Goal: Information Seeking & Learning: Learn about a topic

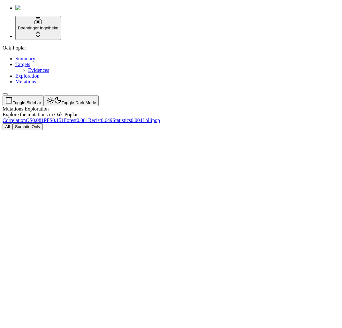
click at [19, 85] on div "Oak-Poplar Summary Targets Evidences Exploration Mutations" at bounding box center [171, 65] width 337 height 40
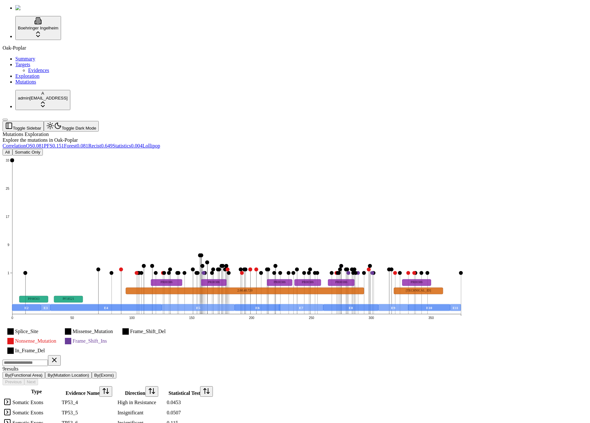
click at [41, 85] on div "Oak-Poplar Summary Targets Evidences Exploration Mutations" at bounding box center [295, 65] width 585 height 40
click at [230, 155] on icon "Splice_Site Missense_Mutation Frame_Shift_Del Nonsense_Mutation Frame_Shift_Ins…" at bounding box center [237, 254] width 468 height 198
click at [46, 85] on div "Oak-Poplar Summary Targets Evidences Exploration Mutations" at bounding box center [295, 65] width 585 height 40
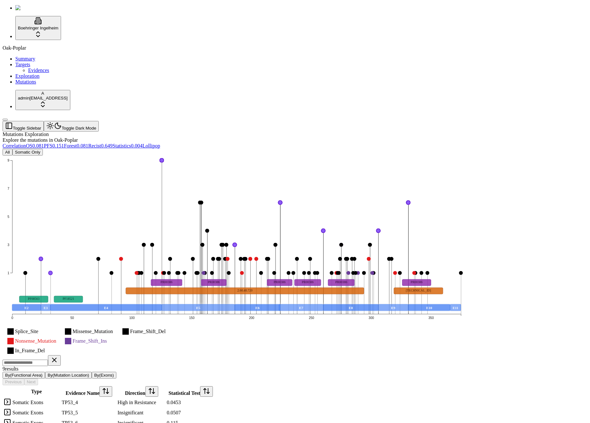
click at [153, 155] on icon "Splice_Site Missense_Mutation Frame_Shift_Del Nonsense_Mutation Frame_Shift_Ins…" at bounding box center [237, 254] width 468 height 198
click at [37, 85] on div "Oak-Poplar Summary Targets Evidences Exploration Mutations" at bounding box center [295, 65] width 585 height 40
click at [36, 84] on link "Mutations" at bounding box center [25, 81] width 21 height 5
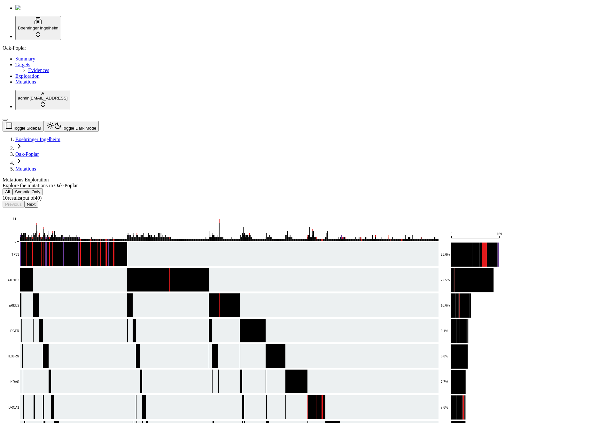
click at [22, 85] on div "Oak-Poplar Summary Targets Evidences Exploration Mutations" at bounding box center [295, 65] width 585 height 40
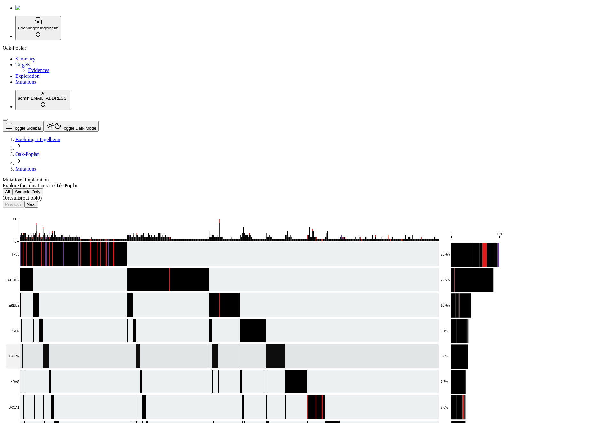
click at [143, 344] on rect at bounding box center [222, 356] width 433 height 24
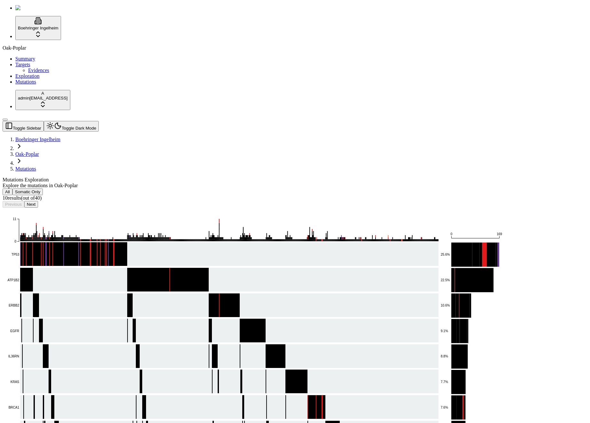
click at [38, 201] on button "Next" at bounding box center [31, 204] width 14 height 7
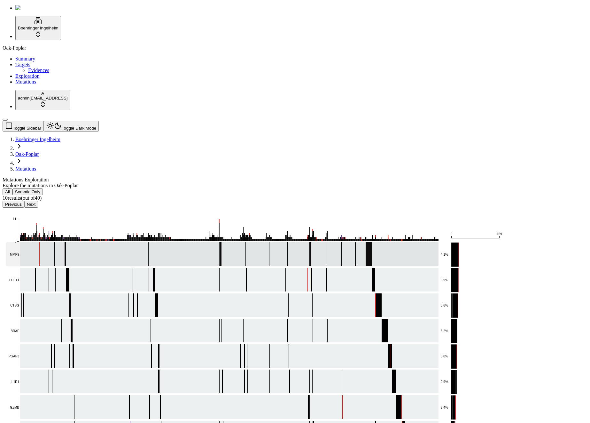
click at [200, 242] on rect at bounding box center [222, 254] width 433 height 24
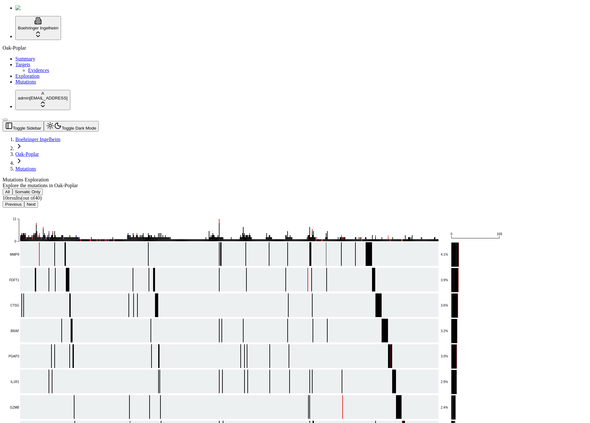
click at [24, 201] on button "Previous" at bounding box center [14, 204] width 22 height 7
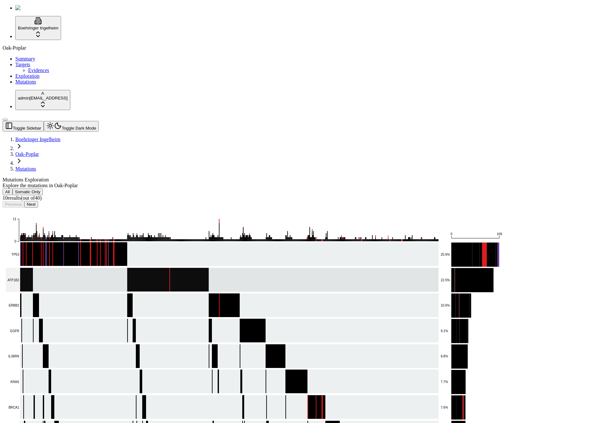
click at [133, 268] on rect at bounding box center [222, 280] width 433 height 24
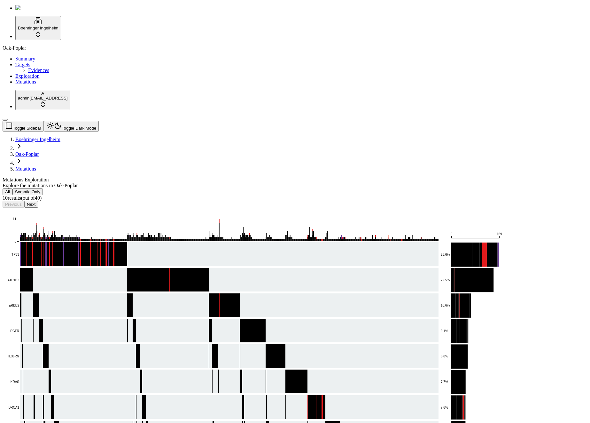
click at [24, 85] on div "Oak-Poplar Summary Targets Evidences Exploration Mutations" at bounding box center [295, 65] width 585 height 40
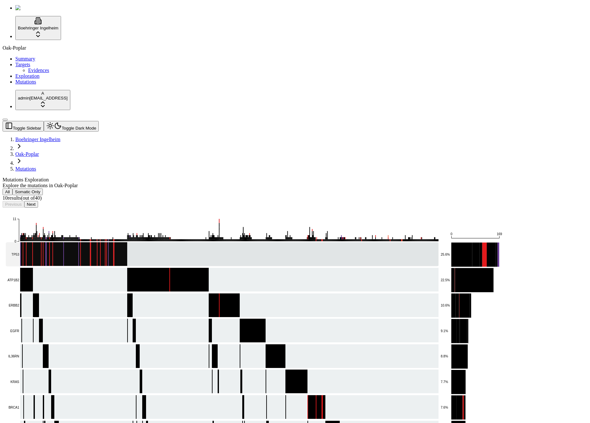
click at [131, 242] on rect at bounding box center [222, 254] width 433 height 24
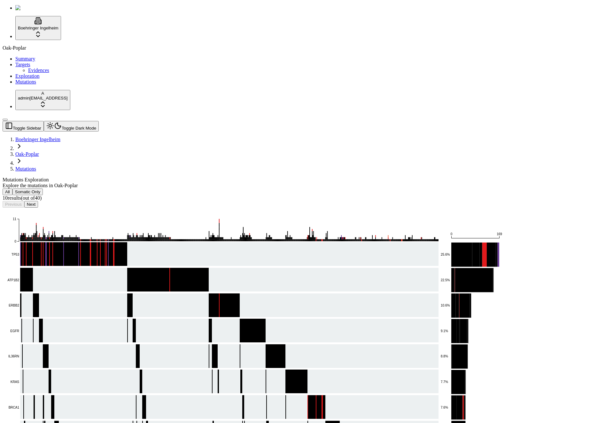
click at [43, 85] on div "Oak-Poplar Summary Targets Evidences Exploration Mutations" at bounding box center [295, 65] width 585 height 40
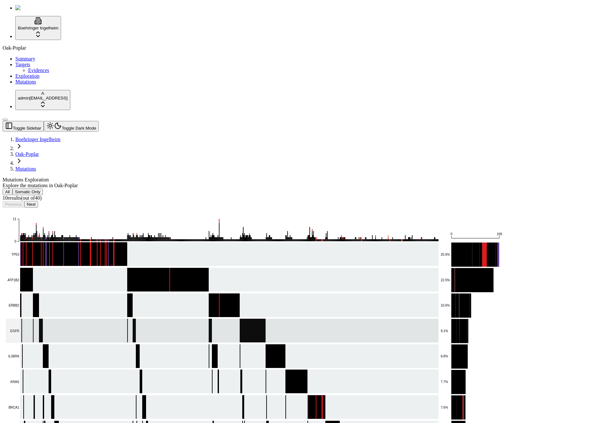
click at [128, 318] on rect at bounding box center [222, 330] width 433 height 24
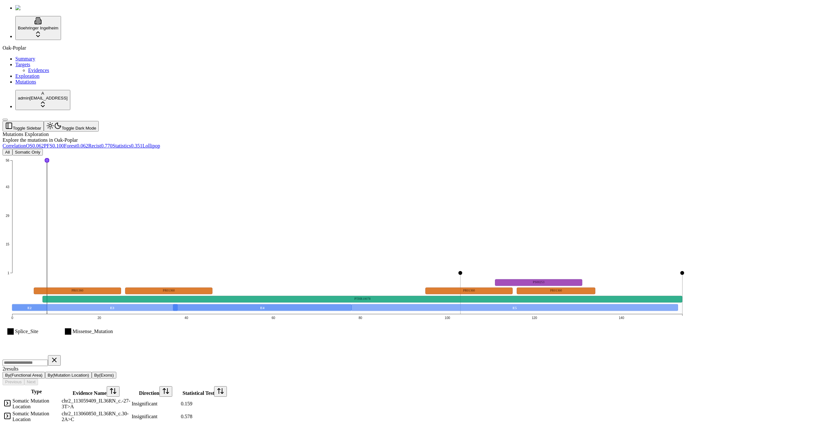
click at [259, 155] on icon "Splice_Site Missense_Mutation 1 15 29 43 56 0 20 40 60 80 100 120 140 E2 E3 E4 …" at bounding box center [348, 254] width 690 height 198
click at [102, 165] on div "Type : Splice Site (Intronic) Position : 8 Hits : 56" at bounding box center [77, 176] width 49 height 23
click at [175, 149] on div "All Somatic Only Splice_Site Missense_Mutation 1 15 29 43 56 0 20 40 60 80 100 …" at bounding box center [379, 286] width 752 height 274
click at [189, 155] on icon "Splice_Site Missense_Mutation 1 15 29 43 56 0 20 40 60 80 100 120 140 E2 E3 E4 …" at bounding box center [348, 254] width 690 height 198
click at [340, 155] on icon "Splice_Site Missense_Mutation 1 15 29 43 56 0 20 40 60 80 100 120 140 E2 E3 E4 …" at bounding box center [348, 254] width 690 height 198
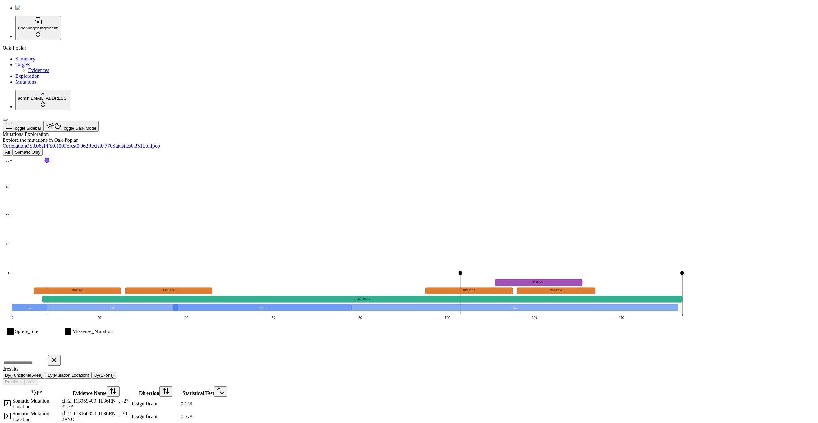
click at [524, 155] on icon "Splice_Site Missense_Mutation 1 15 29 43 56 0 20 40 60 80 100 120 140 E2 E3 E4 …" at bounding box center [348, 254] width 690 height 198
click at [370, 137] on div "Explore the mutations in Oak-Poplar" at bounding box center [379, 140] width 752 height 6
click at [12, 149] on button "All" at bounding box center [8, 152] width 10 height 7
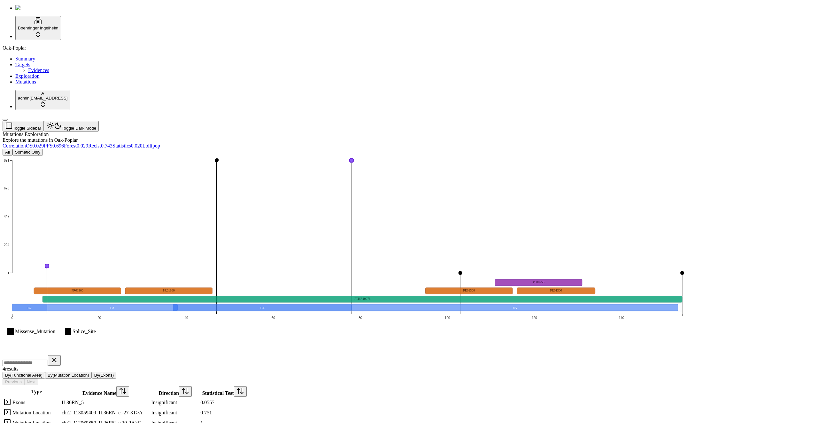
click at [347, 285] on icon "Missense_Mutation Splice_Site 1 224 447 670 891 0 20 40 60 80 100 120 140 E2 E3…" at bounding box center [348, 254] width 690 height 198
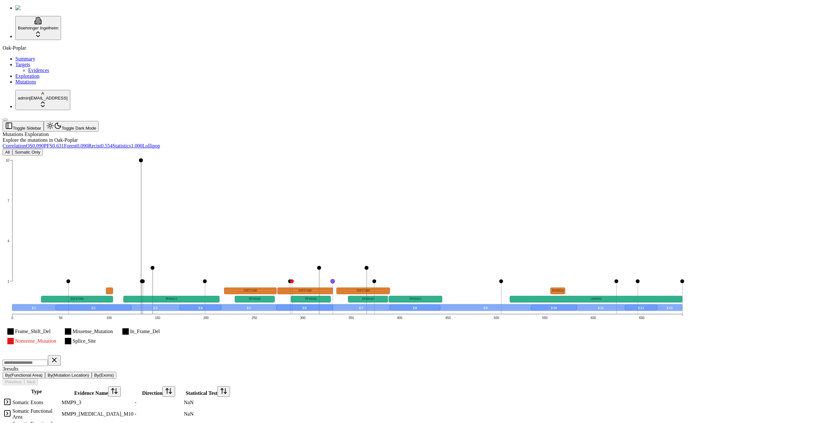
click at [176, 155] on icon "Frame_Shift_Del Missense_Mutation In_Frame_Del Nonsense_Mutation Splice_Site 1 …" at bounding box center [348, 254] width 690 height 198
click at [217, 149] on div "All Somatic Only Frame_Shift_Del Missense_Mutation In_Frame_Del Nonsense_Mutati…" at bounding box center [379, 291] width 752 height 285
click at [256, 149] on div "All Somatic Only" at bounding box center [379, 152] width 752 height 7
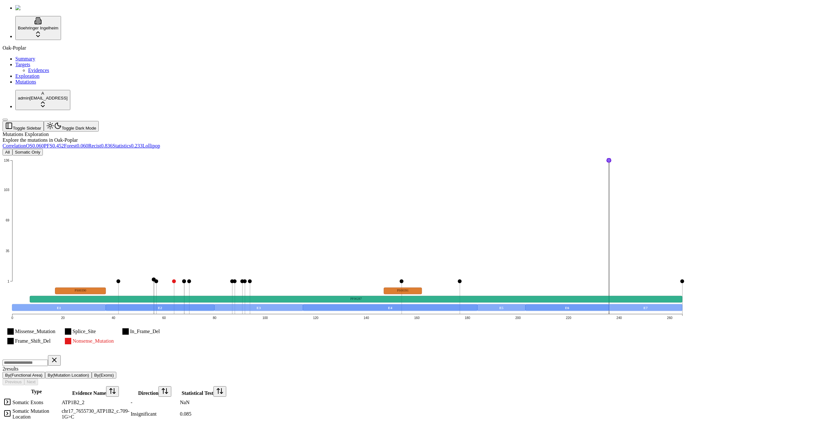
click at [430, 131] on div "Mutations Exploration" at bounding box center [379, 134] width 752 height 6
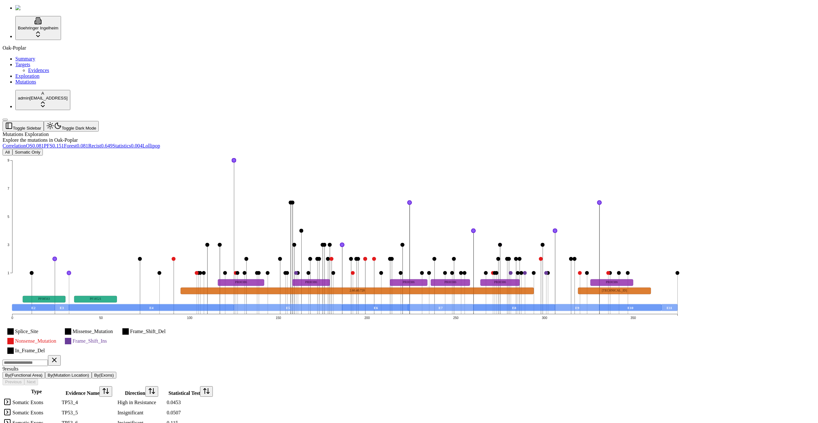
click at [210, 155] on icon "Splice_Site Missense_Mutation Frame_Shift_Del Nonsense_Mutation Frame_Shift_Ins…" at bounding box center [345, 254] width 685 height 198
click at [243, 163] on icon "Splice_Site Missense_Mutation Frame_Shift_Del Nonsense_Mutation Frame_Shift_Ins…" at bounding box center [345, 254] width 685 height 198
click at [243, 156] on icon "Splice_Site Missense_Mutation Frame_Shift_Del Nonsense_Mutation Frame_Shift_Ins…" at bounding box center [345, 254] width 685 height 198
click at [240, 155] on icon "Splice_Site Missense_Mutation Frame_Shift_Del Nonsense_Mutation Frame_Shift_Ins…" at bounding box center [345, 254] width 685 height 198
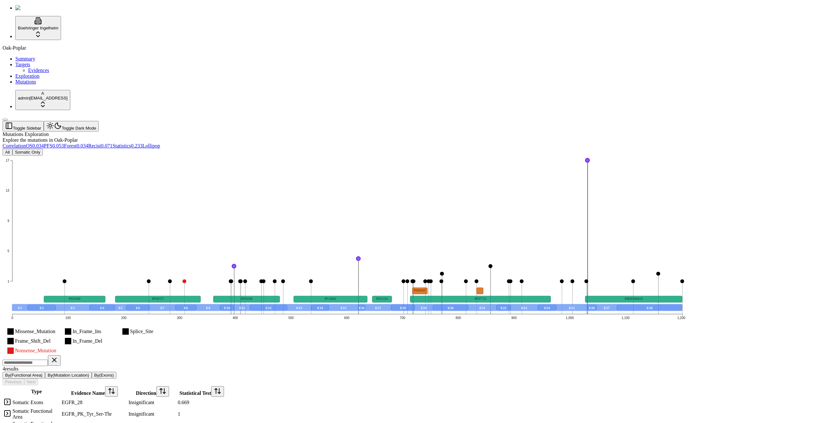
click at [532, 155] on icon "Missense_Mutation In_Frame_Ins Splice_Site Frame_Shift_Del In_Frame_Del Nonsens…" at bounding box center [348, 254] width 690 height 198
click at [357, 131] on div "Mutations Exploration Explore the mutations in Oak-Poplar" at bounding box center [379, 137] width 752 height 12
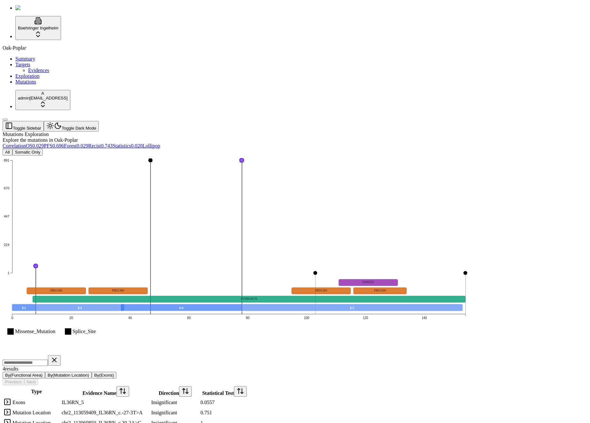
click at [242, 121] on header "Toggle Sidebar Toggle Dark Mode" at bounding box center [265, 126] width 524 height 11
click at [426, 155] on icon "Missense_Mutation Splice_Site 1 224 447 670 891 0 20 40 60 80 100 120 140 E2 E3…" at bounding box center [239, 254] width 472 height 198
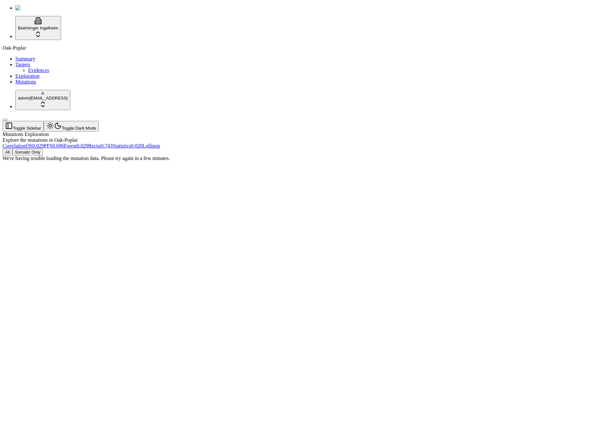
click at [275, 161] on div "All Somatic Only We're having trouble loading the mutation data. Please try aga…" at bounding box center [265, 155] width 524 height 12
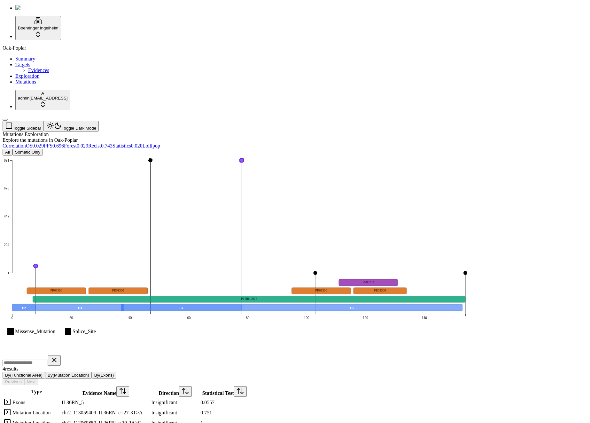
click at [126, 155] on icon "Missense_Mutation Splice_Site 1 224 447 670 891 0 20 40 60 80 100 120 140 E2 E3…" at bounding box center [239, 254] width 472 height 198
click at [414, 280] on icon "Missense_Mutation Splice_Site 1 224 447 670 891 0 20 40 60 80 100 120 140 E2 E3…" at bounding box center [239, 254] width 472 height 198
drag, startPoint x: 106, startPoint y: 196, endPoint x: 123, endPoint y: 164, distance: 36.2
click at [123, 164] on icon "Missense_Mutation Splice_Site 1 224 447 670 891 0 20 40 60 80 100 120 140 E2 E3…" at bounding box center [239, 254] width 472 height 198
click at [11, 401] on link at bounding box center [8, 403] width 8 height 5
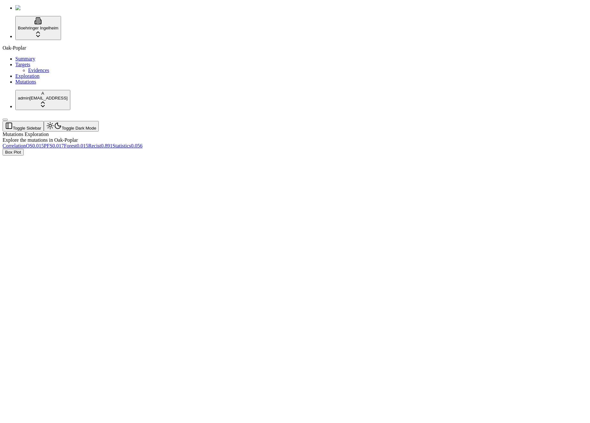
click at [48, 85] on div "Oak-Poplar Summary Targets Evidences Exploration Mutations" at bounding box center [295, 65] width 585 height 40
click at [194, 155] on div at bounding box center [99, 235] width 192 height 160
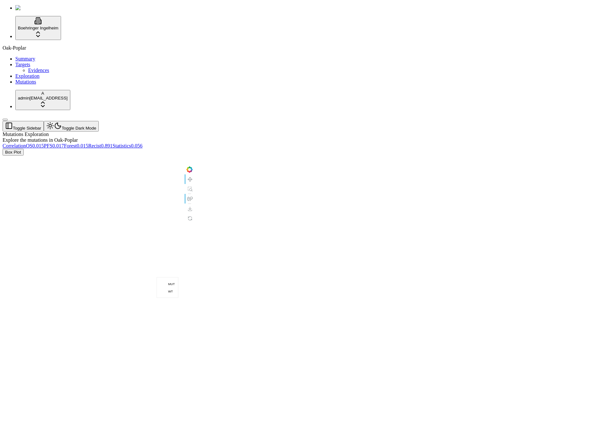
click at [166, 149] on div "Box Plot" at bounding box center [265, 232] width 524 height 167
click at [165, 149] on div "Box Plot" at bounding box center [265, 232] width 524 height 167
click at [194, 221] on div at bounding box center [99, 235] width 192 height 160
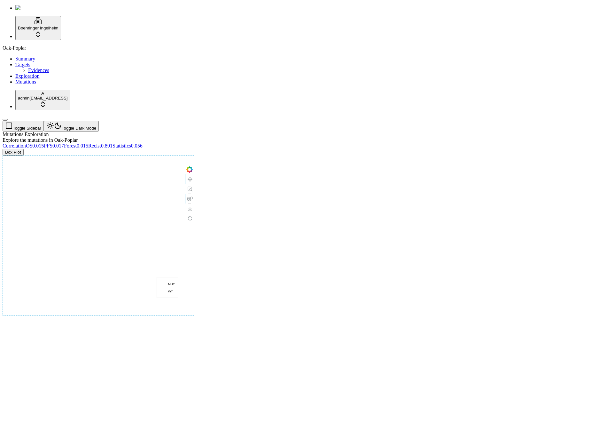
click at [194, 155] on div at bounding box center [99, 235] width 192 height 160
click at [196, 149] on div "Box Plot" at bounding box center [265, 232] width 524 height 167
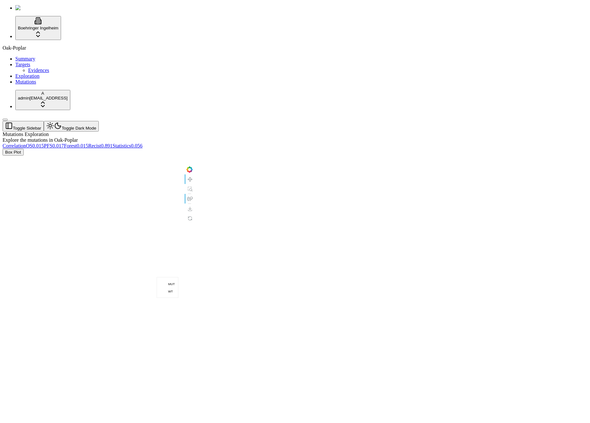
click at [113, 143] on span "0.891" at bounding box center [107, 145] width 12 height 5
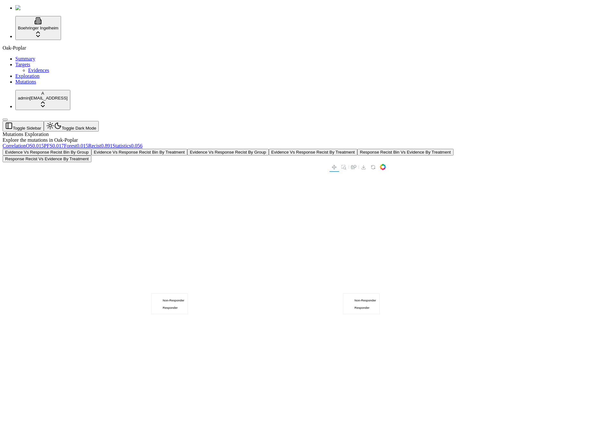
click at [28, 85] on div "Oak-Poplar Summary Targets Evidences Exploration Mutations" at bounding box center [295, 65] width 585 height 40
click at [187, 149] on button "Evidence Vs Response Recist Bin By Treatment" at bounding box center [139, 152] width 96 height 7
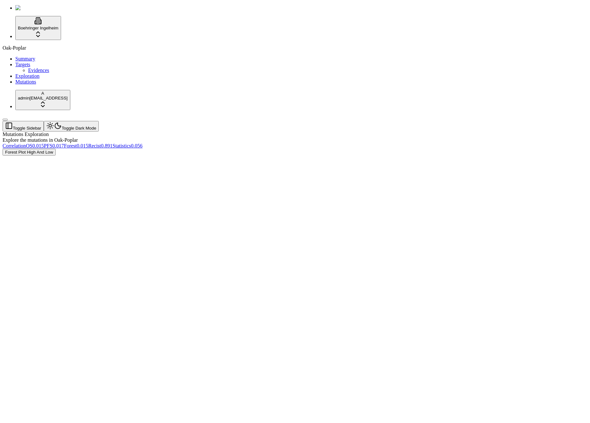
click at [313, 155] on div at bounding box center [265, 223] width 524 height 137
click at [64, 143] on span "0.017" at bounding box center [58, 145] width 12 height 5
click at [44, 143] on span "0.015" at bounding box center [38, 145] width 12 height 5
click at [181, 149] on button "Km Predictive High And Low By Treatment OS" at bounding box center [134, 152] width 93 height 7
click at [88, 149] on button "Km Predictive High And Low By Group OS" at bounding box center [45, 152] width 85 height 7
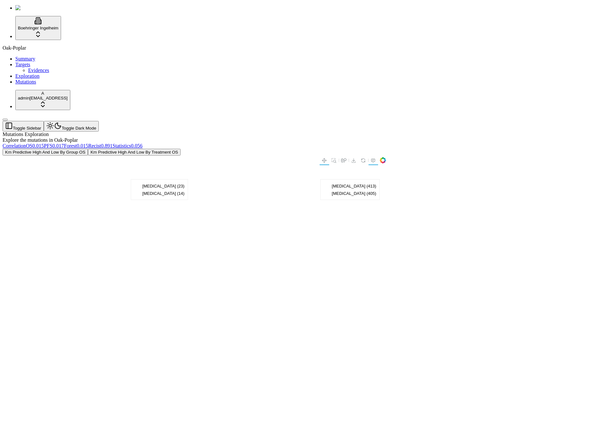
click at [88, 143] on span "0.015" at bounding box center [83, 145] width 12 height 5
click at [166, 155] on div at bounding box center [163, 223] width 320 height 137
click at [162, 131] on div "Mutations Exploration Explore the mutations in Oak-Poplar" at bounding box center [265, 137] width 524 height 12
click at [253, 131] on div "Mutations Exploration Explore the mutations in Oak-Poplar" at bounding box center [265, 137] width 524 height 12
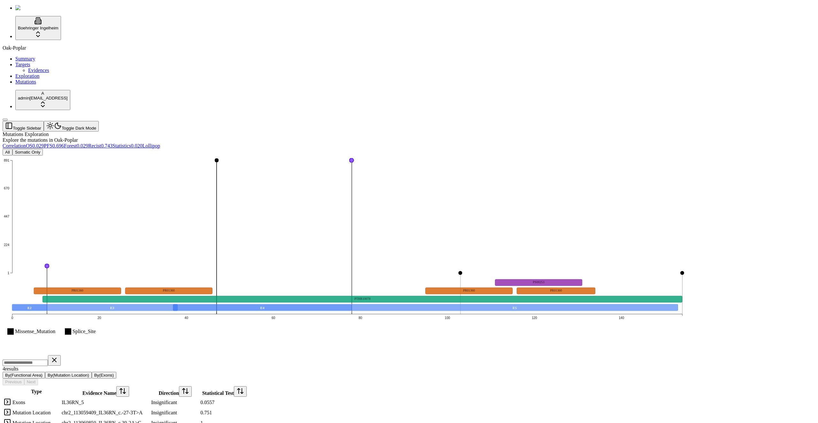
click at [231, 121] on header "Toggle Sidebar Toggle Dark Mode" at bounding box center [379, 126] width 752 height 11
click at [371, 131] on div "Mutations Exploration Explore the mutations in Oak-Poplar" at bounding box center [379, 137] width 752 height 12
click at [380, 131] on div "Mutations Exploration Explore the mutations in Oak-Poplar Correlation OS 0.029 …" at bounding box center [379, 284] width 752 height 307
click at [456, 149] on div "All Somatic Only Missense_Mutation Splice_Site 1 224 447 670 891 0 20 40 60 80 …" at bounding box center [379, 294] width 752 height 290
click at [427, 155] on icon "Missense_Mutation Splice_Site 1 224 447 670 891 0 20 40 60 80 100 120 140 E2 E3…" at bounding box center [348, 254] width 690 height 198
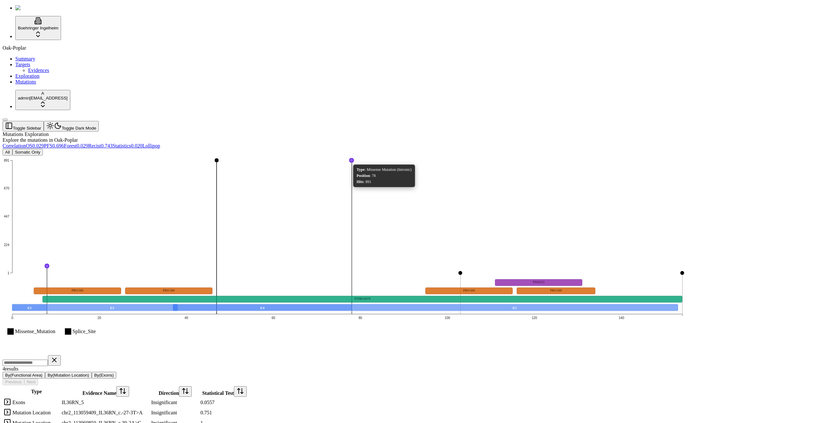
click at [354, 158] on circle at bounding box center [352, 160] width 4 height 4
click at [150, 399] on div "IL36RN_5" at bounding box center [106, 402] width 88 height 6
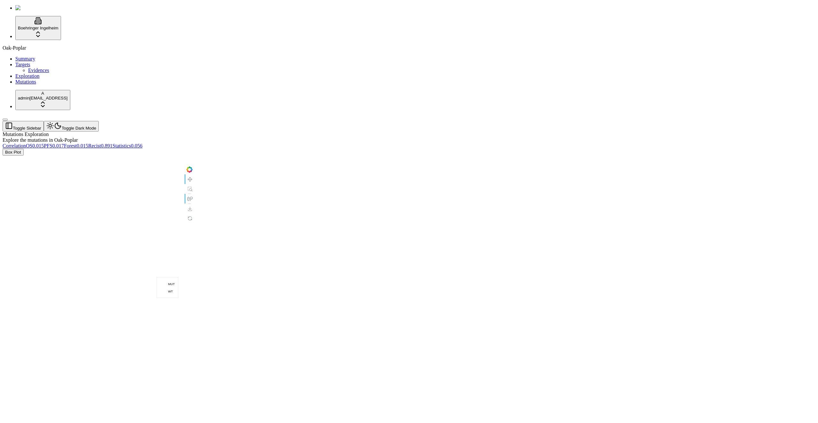
click at [113, 143] on span "0.891" at bounding box center [107, 145] width 12 height 5
click at [44, 143] on span "0.015" at bounding box center [38, 145] width 12 height 5
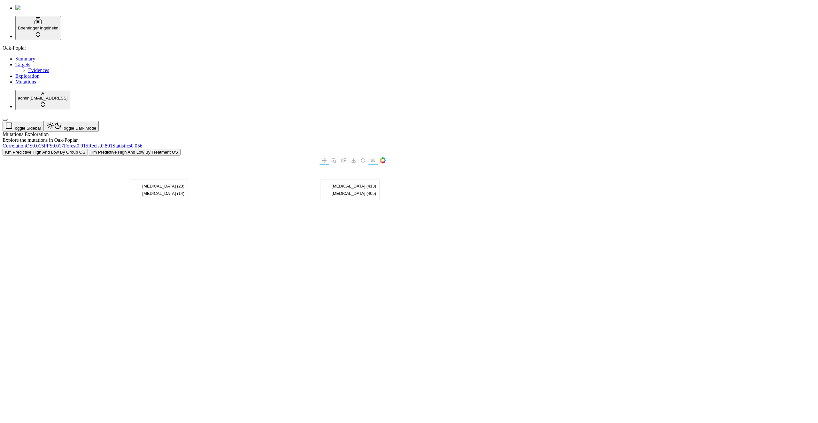
click at [113, 143] on span "0.891" at bounding box center [107, 145] width 12 height 5
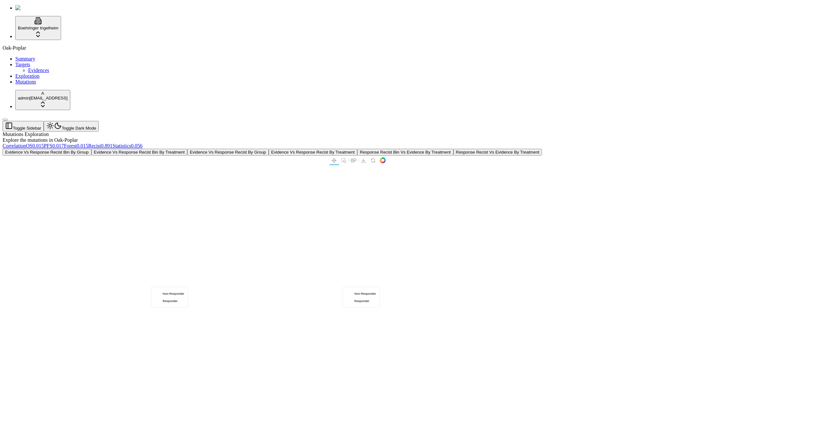
click at [44, 143] on span "0.015" at bounding box center [38, 145] width 12 height 5
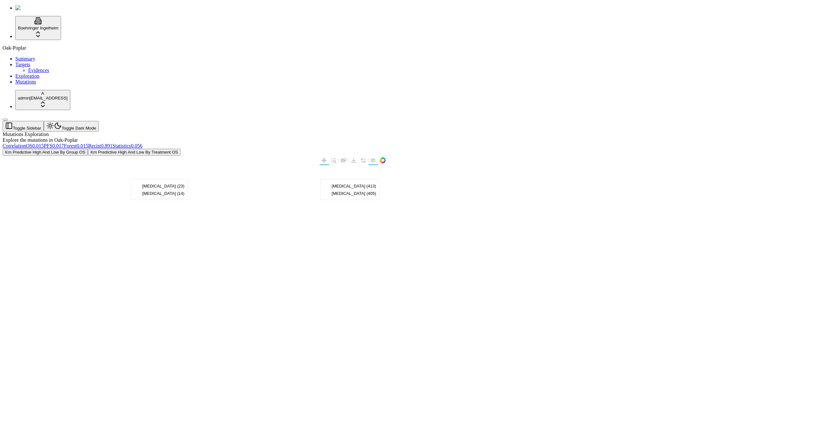
click at [143, 143] on span "0.056" at bounding box center [137, 145] width 12 height 5
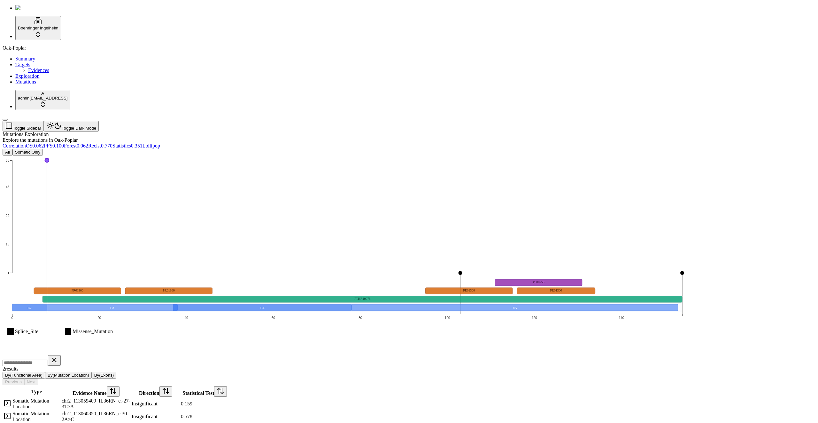
click at [12, 149] on button "All" at bounding box center [8, 152] width 10 height 7
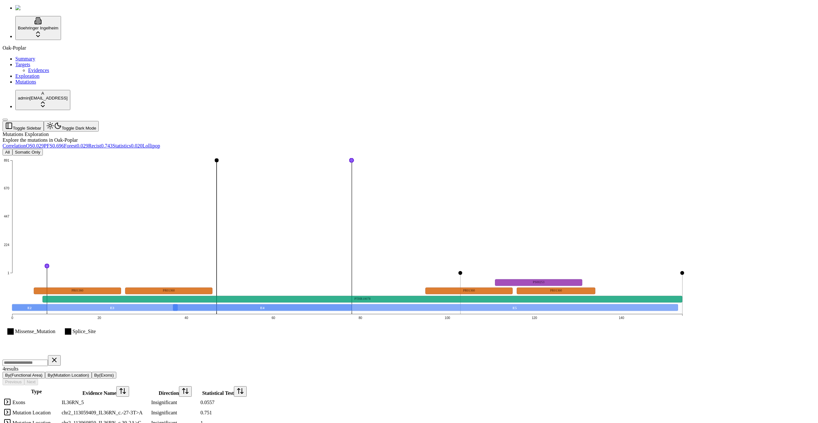
click at [352, 267] on icon "Missense_Mutation Splice_Site 1 224 447 670 891 0 20 40 60 80 100 120 140 E2 E3…" at bounding box center [348, 254] width 690 height 198
click at [358, 285] on icon "Missense_Mutation Splice_Site 1 224 447 670 891 0 20 40 60 80 100 120 140 E2 E3…" at bounding box center [348, 254] width 690 height 198
click at [359, 267] on icon "Missense_Mutation Splice_Site 1 224 447 670 891 0 20 40 60 80 100 120 140 E2 E3…" at bounding box center [348, 254] width 690 height 198
click at [359, 266] on icon "Missense_Mutation Splice_Site 1 224 447 670 891 0 20 40 60 80 100 120 140 E2 E3…" at bounding box center [348, 254] width 690 height 198
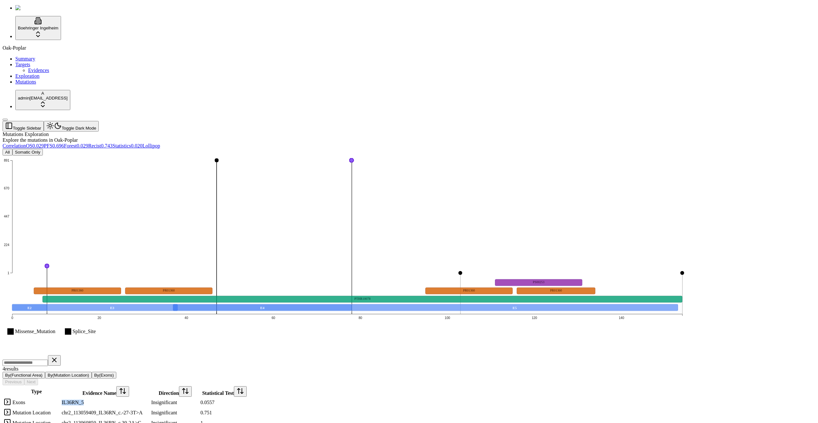
drag, startPoint x: 362, startPoint y: 326, endPoint x: 415, endPoint y: 330, distance: 53.3
click at [150, 399] on div "IL36RN_5" at bounding box center [106, 402] width 88 height 6
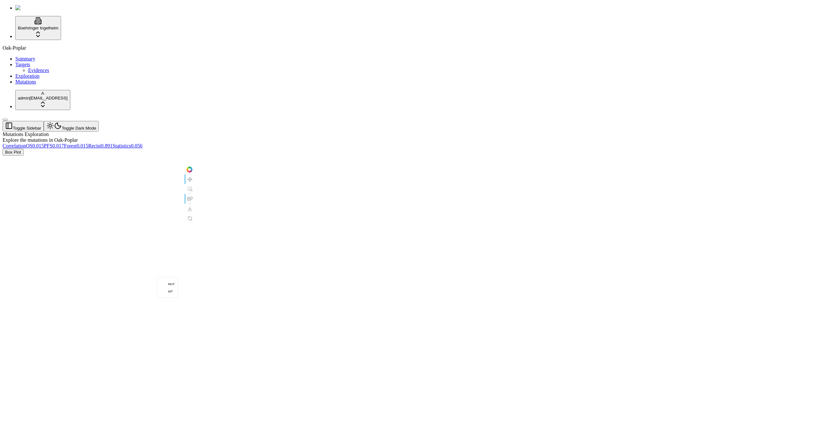
click at [420, 263] on div "Mutations Exploration Explore the mutations in Oak-Poplar Correlation OS 0.015 …" at bounding box center [379, 223] width 752 height 184
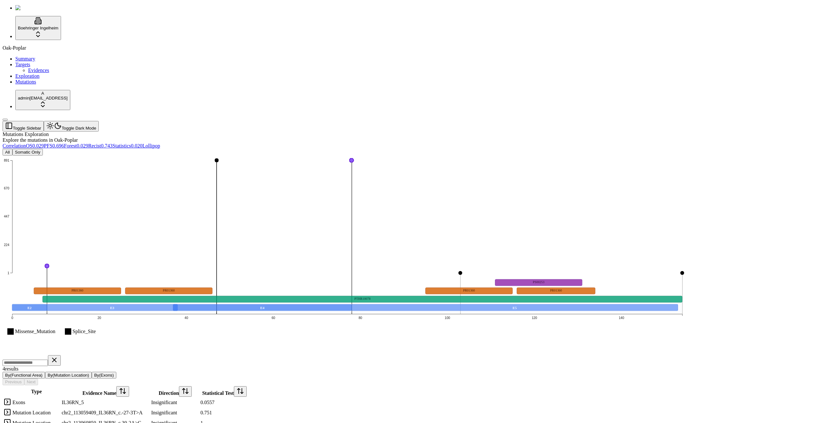
click at [387, 273] on icon "Missense_Mutation Splice_Site 1 224 447 670 891 0 20 40 60 80 100 120 140 E2 E3…" at bounding box center [348, 254] width 690 height 198
drag, startPoint x: 350, startPoint y: 352, endPoint x: 454, endPoint y: 345, distance: 104.2
click at [150, 410] on div "chr2_113059409_IL36RN_c.-27-3T>A" at bounding box center [106, 413] width 88 height 6
click at [405, 284] on icon "Missense_Mutation Splice_Site 1 224 447 670 891 0 20 40 60 80 100 120 140 E2 E3…" at bounding box center [348, 254] width 690 height 198
click at [427, 355] on div "4 result s By(Functional Area) By(Mutation Location) By(Exons) Previous Next" at bounding box center [379, 370] width 752 height 30
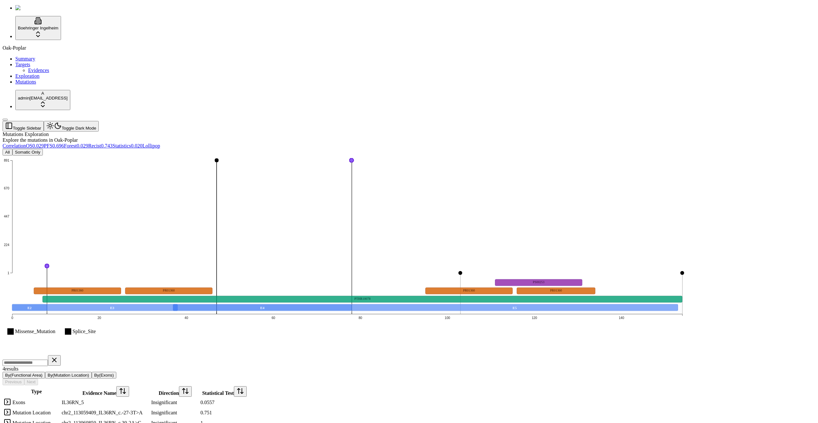
click at [385, 275] on icon "Missense_Mutation Splice_Site 1 224 447 670 891 0 20 40 60 80 100 120 140 E2 E3…" at bounding box center [348, 254] width 690 height 198
click at [371, 302] on rect at bounding box center [347, 307] width 670 height 10
click at [352, 304] on rect at bounding box center [262, 307] width 178 height 6
click at [469, 304] on rect at bounding box center [515, 307] width 326 height 6
click at [621, 304] on rect at bounding box center [515, 307] width 326 height 6
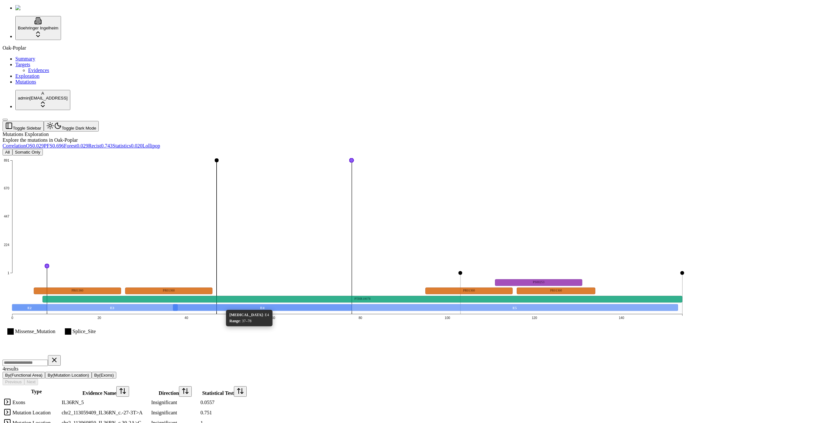
click at [294, 304] on rect at bounding box center [262, 307] width 178 height 6
click at [410, 279] on icon "Missense_Mutation Splice_Site 1 224 447 670 891 0 20 40 60 80 100 120 140 E2 E3…" at bounding box center [348, 254] width 690 height 198
click at [402, 281] on icon "Missense_Mutation Splice_Site 1 224 447 670 891 0 20 40 60 80 100 120 140 E2 E3…" at bounding box center [348, 254] width 690 height 198
click at [287, 149] on div "All Somatic Only Missense_Mutation Splice_Site 1 224 447 670 891 0 20 40 60 80 …" at bounding box center [379, 294] width 752 height 290
click at [288, 155] on icon "Missense_Mutation Splice_Site 1 224 447 670 891 0 20 40 60 80 100 120 140 E2 E3…" at bounding box center [348, 254] width 690 height 198
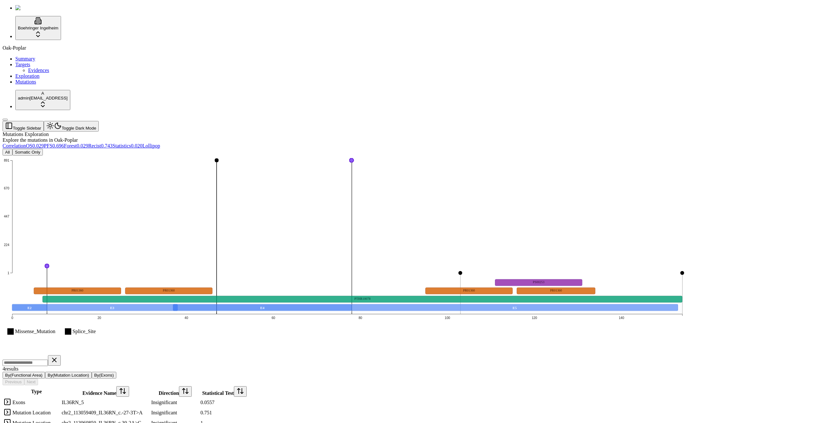
click at [288, 155] on icon "Missense_Mutation Splice_Site 1 224 447 670 891 0 20 40 60 80 100 120 140 E2 E3…" at bounding box center [348, 254] width 690 height 198
click at [219, 158] on circle at bounding box center [217, 160] width 4 height 4
click at [354, 158] on circle at bounding box center [352, 160] width 4 height 4
click at [290, 155] on icon "Missense_Mutation Splice_Site 1 224 447 670 891 0 20 40 60 80 100 120 140 E2 E3…" at bounding box center [348, 254] width 690 height 198
click at [354, 158] on circle at bounding box center [352, 160] width 4 height 4
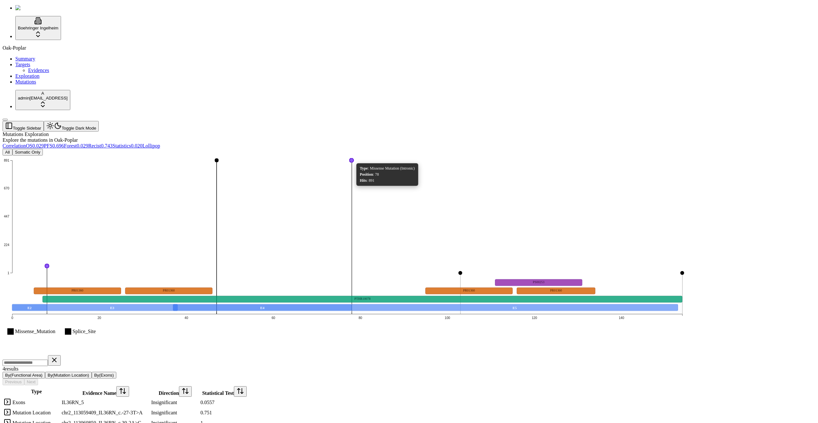
click at [354, 158] on circle at bounding box center [352, 160] width 4 height 4
click at [392, 155] on icon "Missense_Mutation Splice_Site 1 224 447 670 891 0 20 40 60 80 100 120 140 E2 E3…" at bounding box center [348, 254] width 690 height 198
click at [427, 155] on icon "Missense_Mutation Splice_Site 1 224 447 670 891 0 20 40 60 80 100 120 140 E2 E3…" at bounding box center [348, 254] width 690 height 198
click at [354, 158] on circle at bounding box center [352, 160] width 4 height 4
click at [219, 158] on circle at bounding box center [217, 160] width 4 height 4
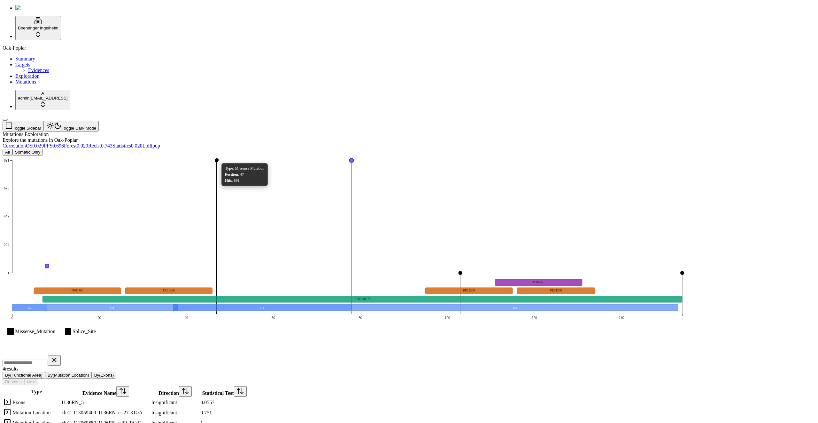
click at [264, 166] on div "Type : Missense Mutation" at bounding box center [244, 168] width 39 height 5
click at [323, 155] on icon "Missense_Mutation Splice_Site 1 224 447 670 891 0 20 40 60 80 100 120 140 E2 E3…" at bounding box center [348, 254] width 690 height 198
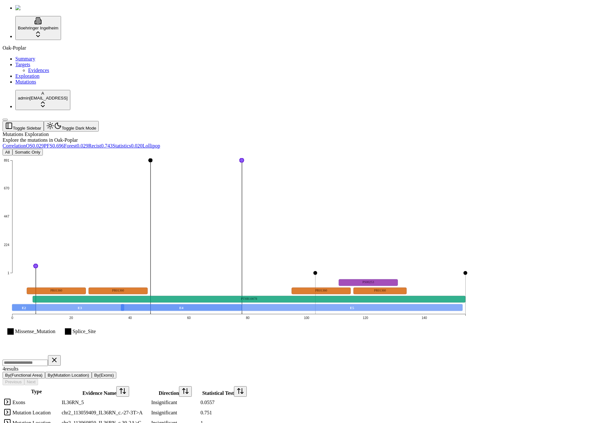
click at [15, 85] on div "Oak-Poplar Summary Targets Evidences Exploration Mutations" at bounding box center [295, 65] width 585 height 40
click at [31, 85] on div "Oak-Poplar Summary Targets Evidences Exploration Mutations" at bounding box center [295, 65] width 585 height 40
click at [32, 85] on div "Oak-Poplar Summary Targets Evidences Exploration Mutations" at bounding box center [295, 65] width 585 height 40
click at [43, 85] on div "Oak-Poplar Summary Targets Evidences Exploration Mutations" at bounding box center [295, 65] width 585 height 40
click at [42, 85] on div "Oak-Poplar Summary Targets Evidences Exploration Mutations" at bounding box center [295, 65] width 585 height 40
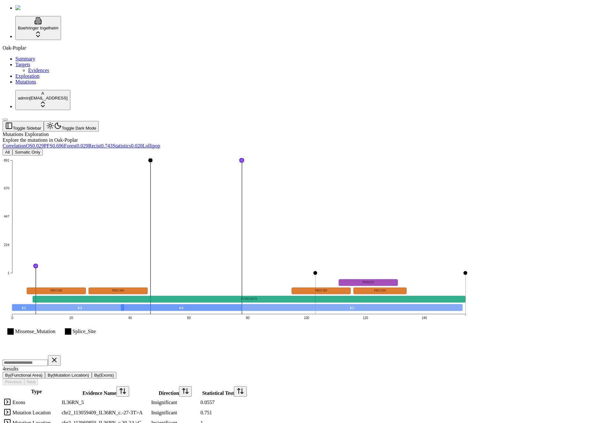
click at [45, 85] on div "Oak-Poplar Summary Targets Evidences Exploration Mutations" at bounding box center [295, 65] width 585 height 40
click at [37, 85] on div "Oak-Poplar Summary Targets Evidences Exploration Mutations" at bounding box center [295, 65] width 585 height 40
click at [29, 85] on div "Oak-Poplar Summary Targets Evidences Exploration Mutations" at bounding box center [295, 65] width 585 height 40
click at [30, 85] on div "Oak-Poplar Summary Targets Evidences Exploration Mutations" at bounding box center [295, 65] width 585 height 40
drag, startPoint x: 60, startPoint y: 141, endPoint x: 26, endPoint y: 121, distance: 39.5
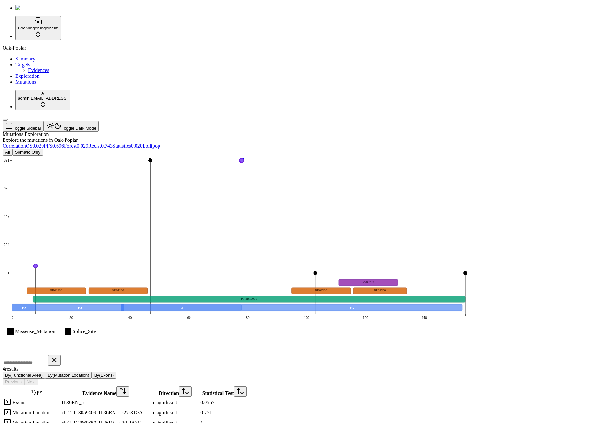
click at [8, 121] on button "Toggle Sidebar" at bounding box center [5, 120] width 5 height 2
click at [4, 131] on div "Mutations Exploration Explore the mutations in Oak-Poplar Correlation OS 0.029 …" at bounding box center [265, 284] width 524 height 307
click at [12, 121] on button "Toggle Sidebar" at bounding box center [23, 126] width 41 height 11
click at [38, 85] on div "Oak-Poplar Summary Targets Evidences Exploration Mutations" at bounding box center [295, 65] width 585 height 40
click at [43, 149] on button "Somatic Only" at bounding box center [27, 152] width 30 height 7
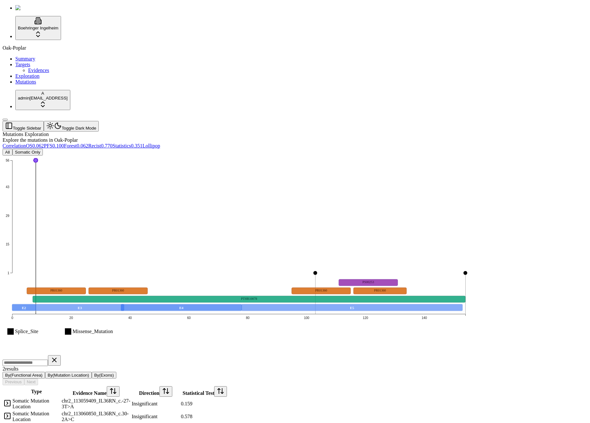
click at [12, 149] on button "All" at bounding box center [8, 152] width 10 height 7
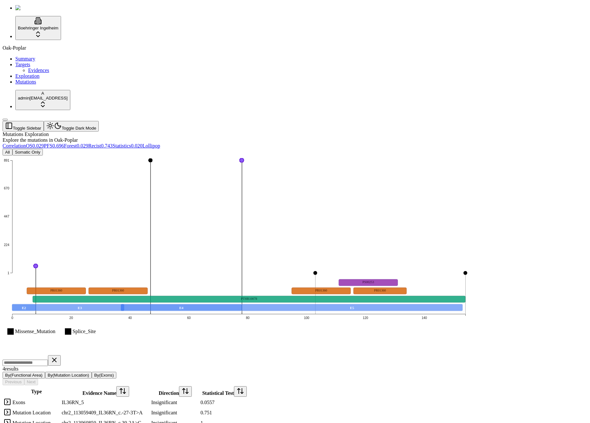
click at [33, 85] on div "Oak-Poplar Summary Targets Evidences Exploration Mutations" at bounding box center [295, 65] width 585 height 40
click at [43, 149] on button "Somatic Only" at bounding box center [27, 152] width 30 height 7
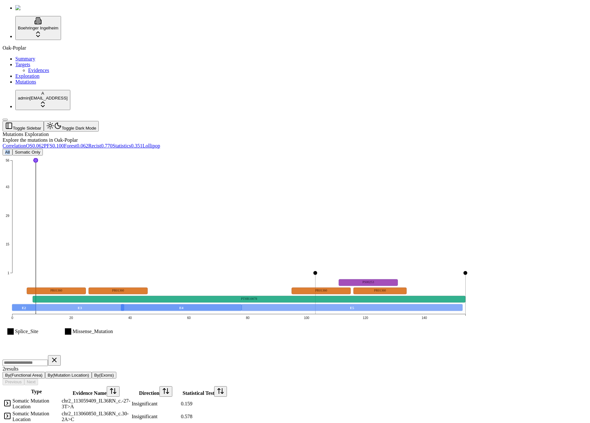
click at [12, 149] on button "All" at bounding box center [8, 152] width 10 height 7
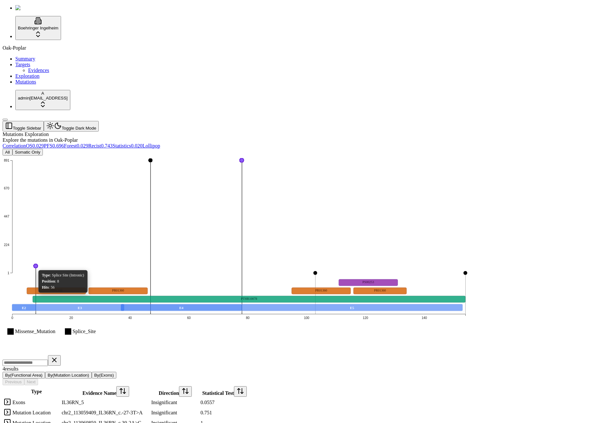
click at [38, 264] on circle at bounding box center [36, 266] width 4 height 4
click at [229, 131] on div "Mutations Exploration Explore the mutations in Oak-Poplar Correlation OS 0.029 …" at bounding box center [265, 284] width 524 height 307
click at [43, 149] on button "Somatic Only" at bounding box center [27, 152] width 30 height 7
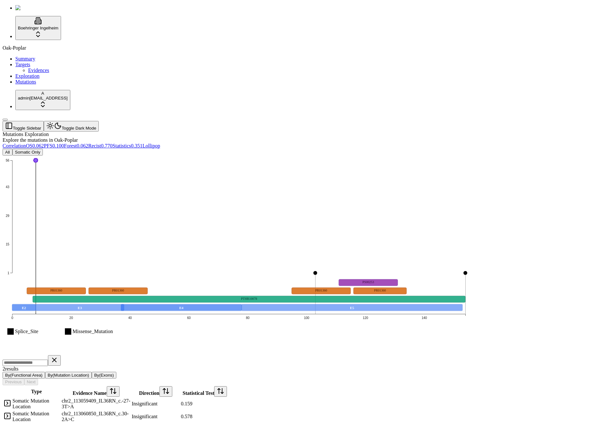
click at [12, 149] on button "All" at bounding box center [8, 152] width 10 height 7
click at [45, 85] on div "Oak-Poplar Summary Targets Evidences Exploration Mutations" at bounding box center [295, 65] width 585 height 40
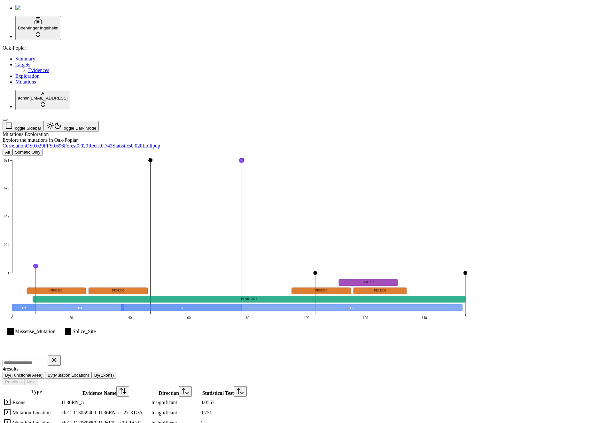
click at [390, 162] on icon "Missense_Mutation Splice_Site 1 224 447 670 891 0 20 40 60 80 100 120 140 E2 E3…" at bounding box center [239, 254] width 472 height 198
click at [375, 274] on icon "Missense_Mutation Splice_Site 1 224 447 670 891 0 20 40 60 80 100 120 140 E2 E3…" at bounding box center [239, 254] width 472 height 198
click at [96, 328] on text "Splice_Site" at bounding box center [84, 331] width 23 height 6
click at [124, 304] on rect at bounding box center [80, 307] width 88 height 6
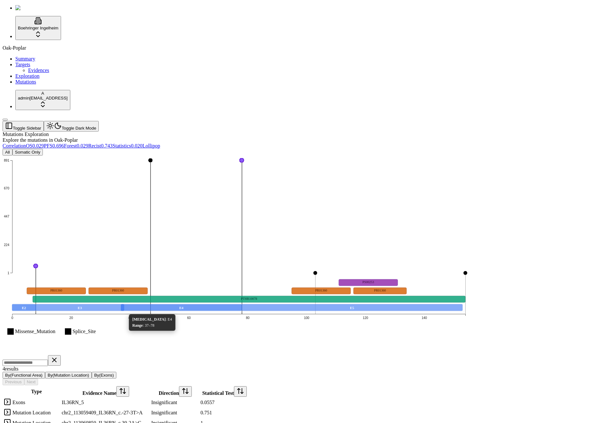
click at [206, 302] on rect at bounding box center [238, 307] width 453 height 10
click at [206, 304] on rect at bounding box center [181, 307] width 121 height 6
click at [439, 304] on rect at bounding box center [352, 307] width 221 height 6
click at [317, 271] on circle at bounding box center [315, 273] width 4 height 4
click at [392, 155] on icon "Missense_Mutation Splice_Site 1 224 447 670 891 0 20 40 60 80 100 120 140 E2 E3…" at bounding box center [239, 254] width 472 height 198
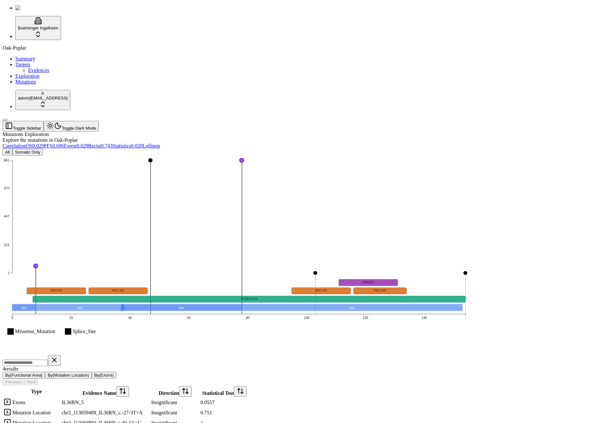
click at [415, 155] on icon "Missense_Mutation Splice_Site 1 224 447 670 891 0 20 40 60 80 100 120 140 E2 E3…" at bounding box center [239, 254] width 472 height 198
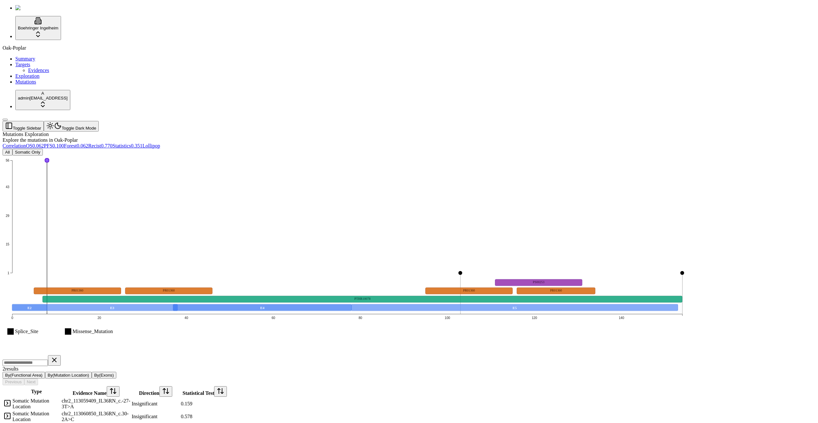
click at [29, 84] on link "Mutations" at bounding box center [25, 81] width 21 height 5
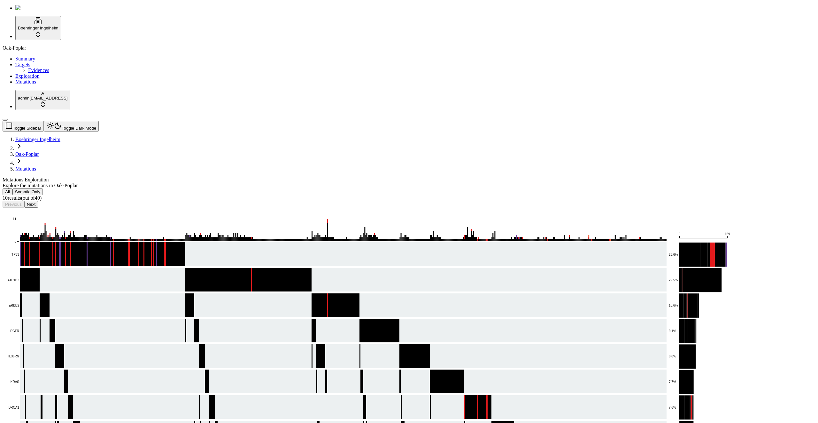
click at [296, 188] on div "All Somatic Only 10 result s (out of 40 ) Previous Next" at bounding box center [379, 197] width 752 height 19
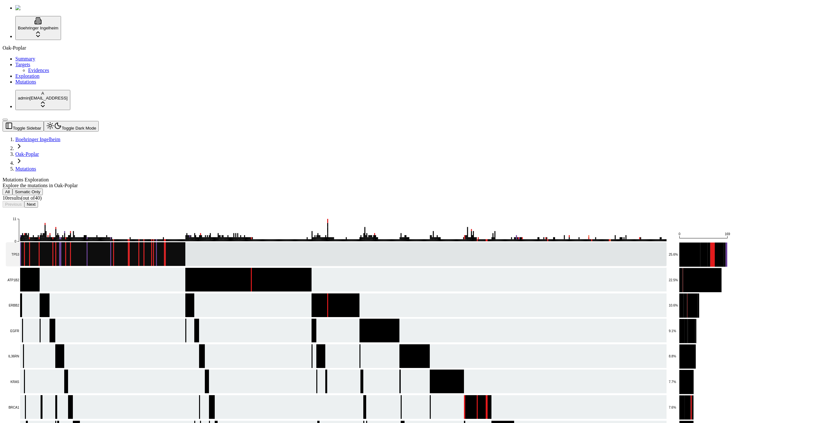
click at [269, 242] on rect at bounding box center [336, 254] width 661 height 24
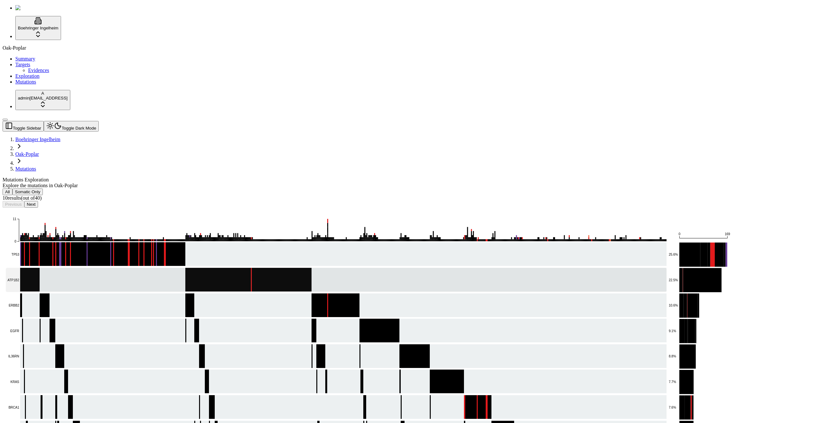
click at [265, 268] on rect at bounding box center [336, 280] width 661 height 24
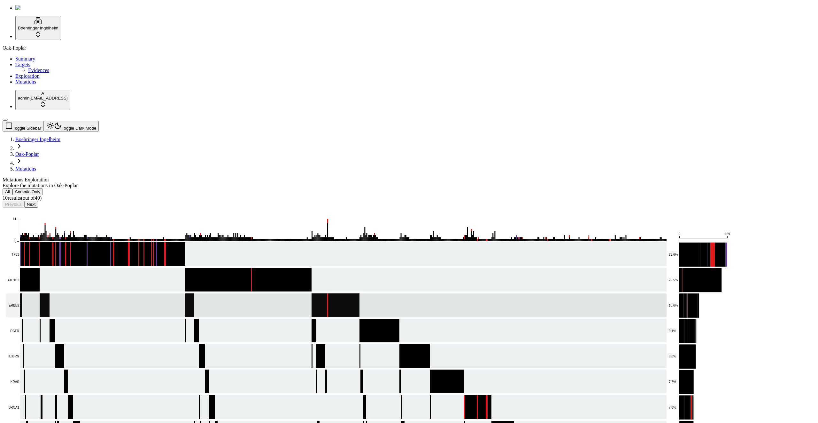
click at [246, 293] on rect at bounding box center [336, 305] width 661 height 24
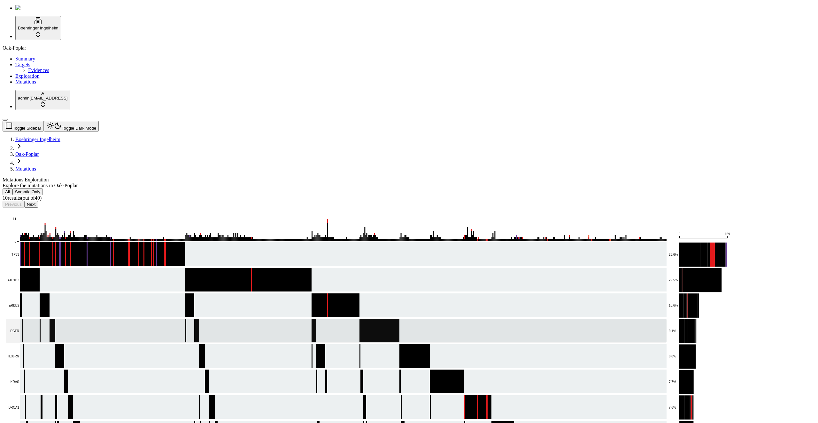
click at [178, 318] on rect at bounding box center [336, 330] width 661 height 24
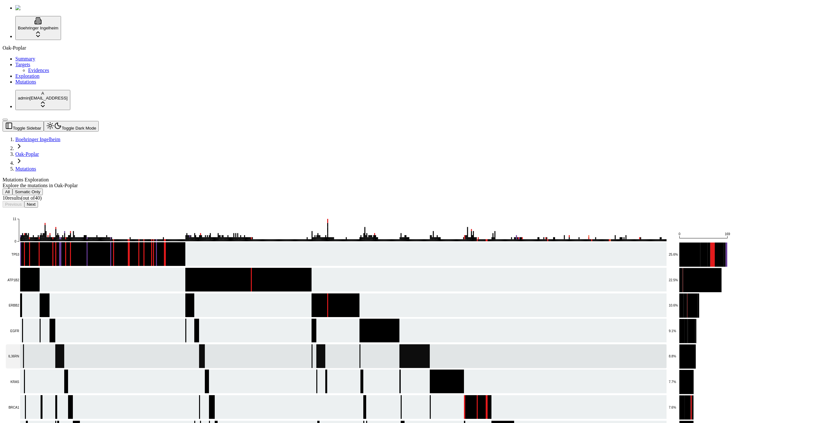
click at [167, 344] on rect at bounding box center [336, 356] width 661 height 24
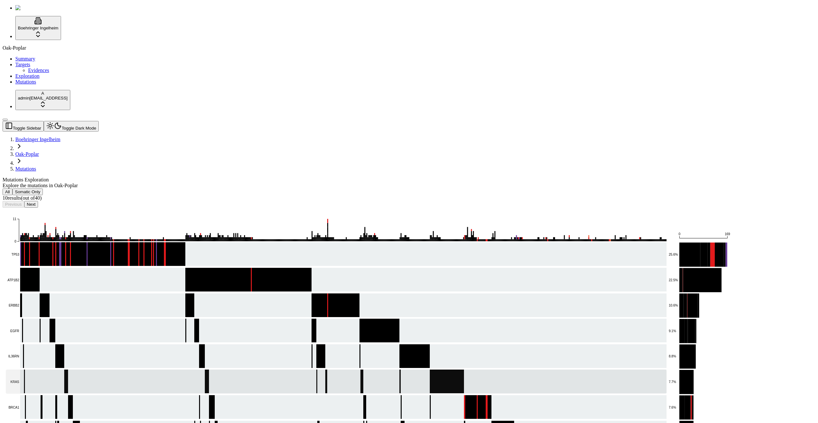
click at [176, 369] on rect at bounding box center [336, 381] width 661 height 24
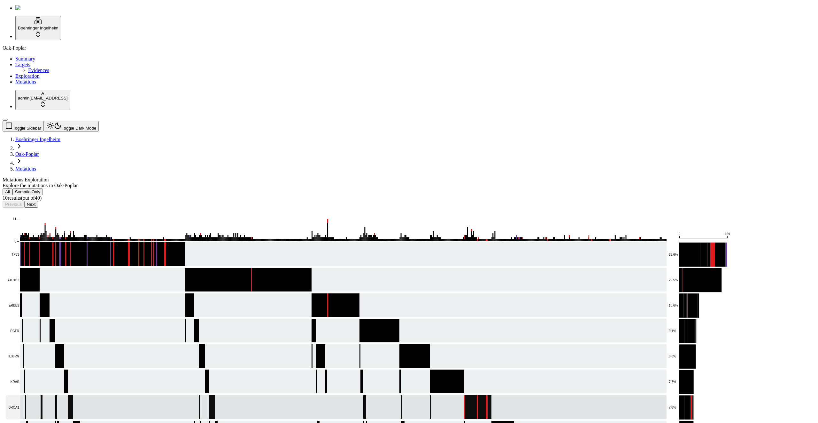
click at [187, 395] on rect at bounding box center [336, 407] width 661 height 24
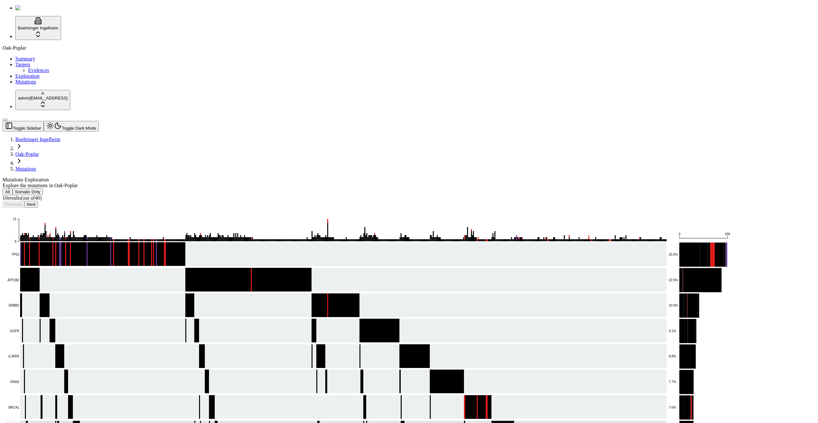
click at [224, 183] on div "Explore the mutations in Oak-Poplar" at bounding box center [379, 186] width 752 height 6
click at [12, 188] on button "All" at bounding box center [8, 191] width 10 height 7
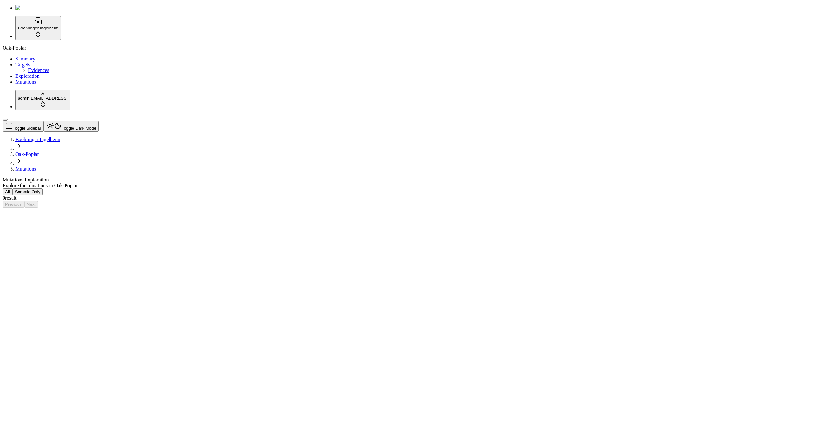
click at [220, 183] on div "Explore the mutations in Oak-Poplar" at bounding box center [379, 186] width 752 height 6
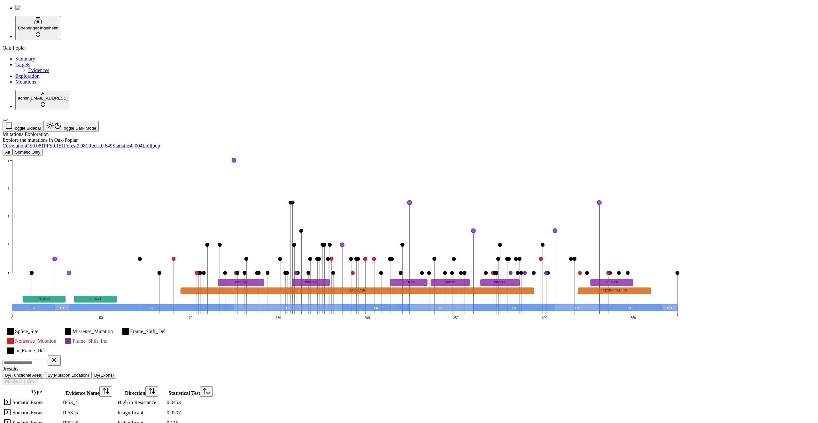
click at [339, 137] on div "Explore the mutations in Oak-Poplar" at bounding box center [379, 140] width 752 height 6
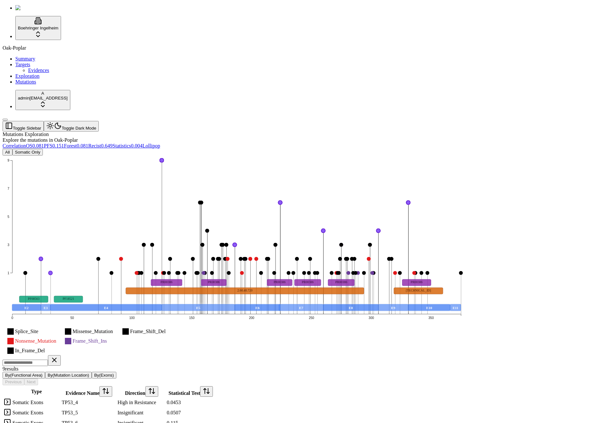
click at [12, 149] on button "All" at bounding box center [8, 152] width 10 height 7
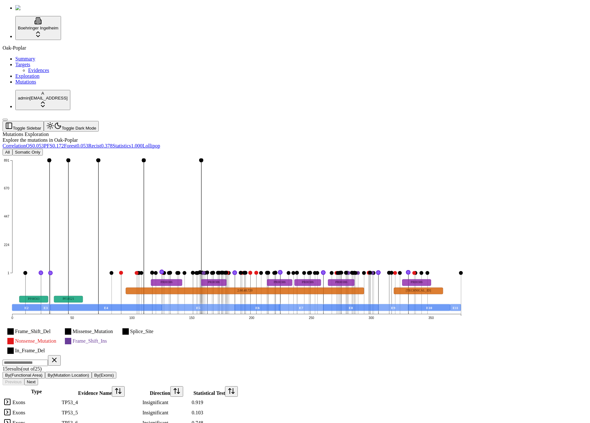
click at [33, 85] on div "Oak-Poplar Summary Targets Evidences Exploration Mutations" at bounding box center [295, 65] width 585 height 40
click at [12, 149] on button "All" at bounding box center [8, 152] width 10 height 7
click at [166, 131] on div "Mutations Exploration" at bounding box center [265, 134] width 524 height 6
click at [154, 131] on div "Mutations Exploration Explore the mutations in Oak-Poplar" at bounding box center [265, 137] width 524 height 12
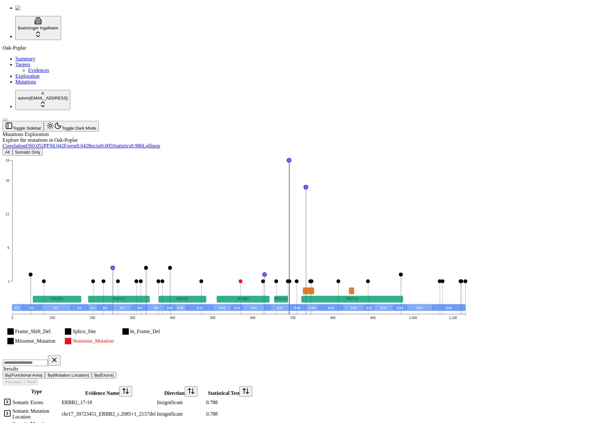
click at [12, 149] on button "All" at bounding box center [8, 152] width 10 height 7
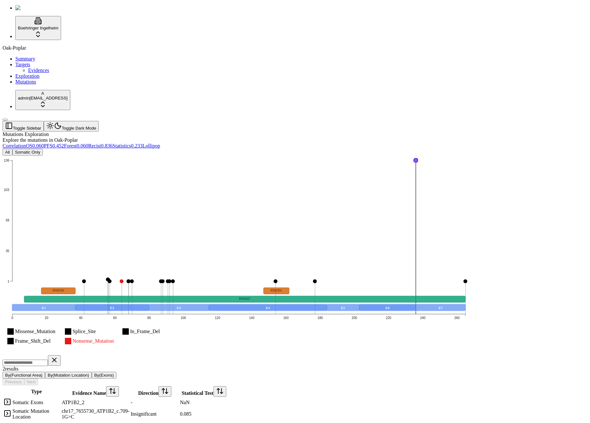
click at [12, 149] on button "All" at bounding box center [8, 152] width 10 height 7
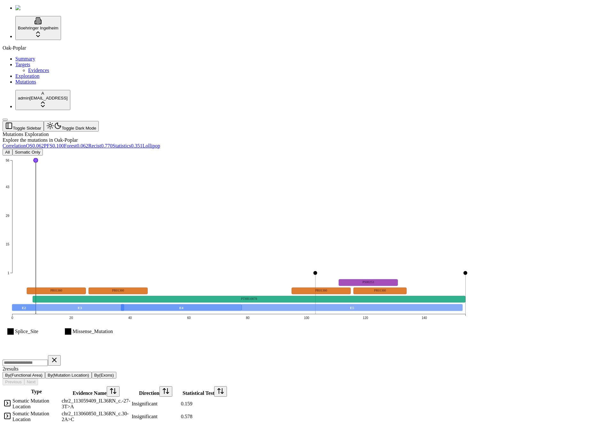
click at [12, 149] on button "All" at bounding box center [8, 152] width 10 height 7
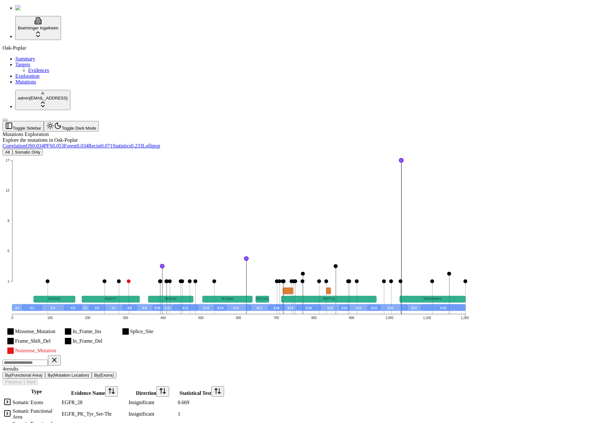
click at [12, 149] on button "All" at bounding box center [8, 152] width 10 height 7
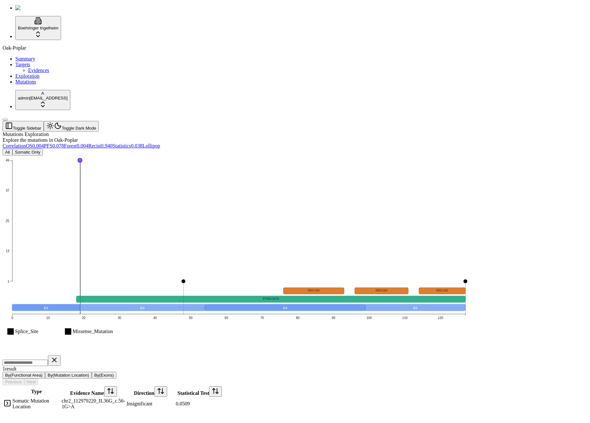
click at [12, 149] on button "All" at bounding box center [8, 152] width 10 height 7
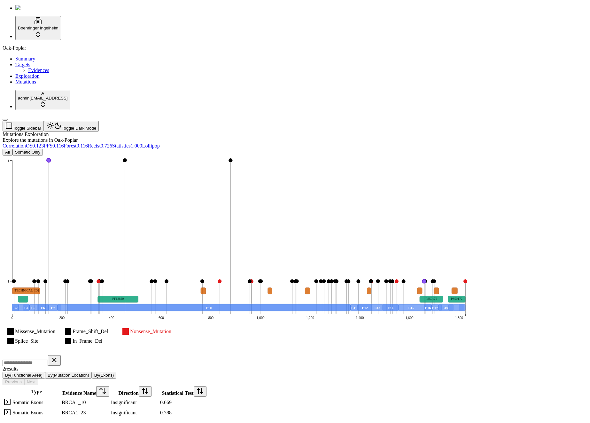
click at [12, 149] on button "All" at bounding box center [8, 152] width 10 height 7
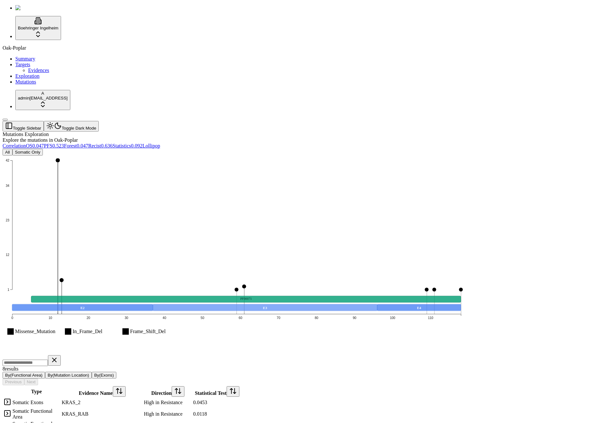
click at [12, 149] on button "All" at bounding box center [8, 152] width 10 height 7
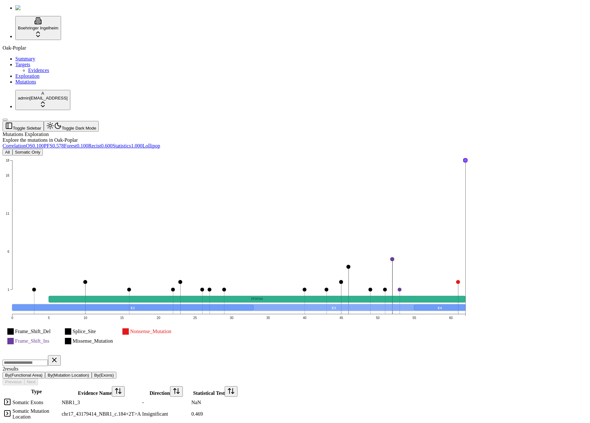
click at [12, 149] on button "All" at bounding box center [8, 152] width 10 height 7
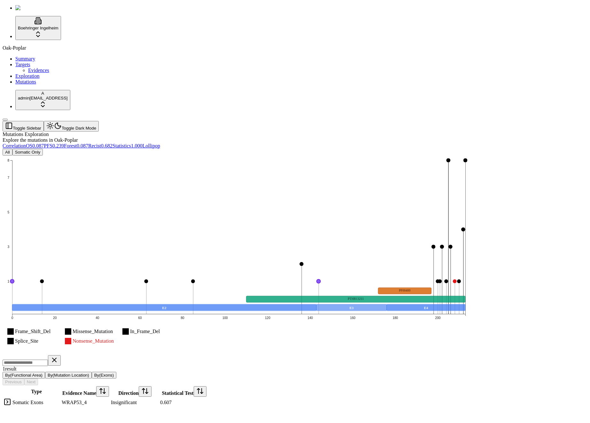
click at [12, 149] on button "All" at bounding box center [8, 152] width 10 height 7
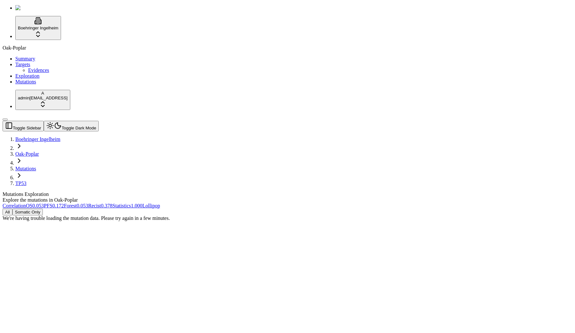
click at [207, 209] on div "All Somatic Only We're having trouble loading the mutation data. Please try aga…" at bounding box center [257, 215] width 509 height 12
